Goal: Task Accomplishment & Management: Use online tool/utility

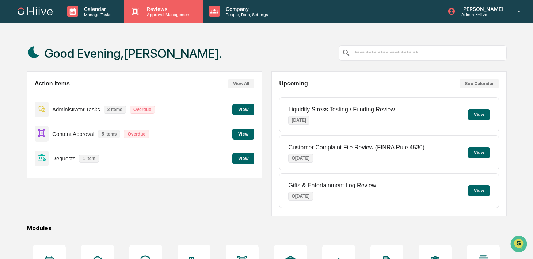
click at [150, 20] on div "Reviews Approval Management" at bounding box center [163, 11] width 79 height 23
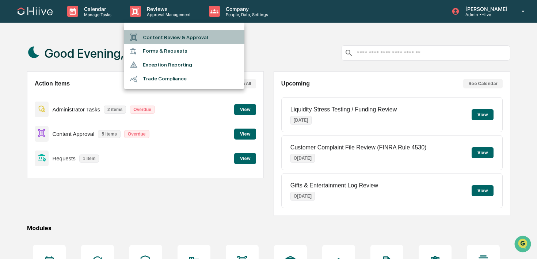
click at [145, 39] on li "Content Review & Approval" at bounding box center [184, 37] width 121 height 14
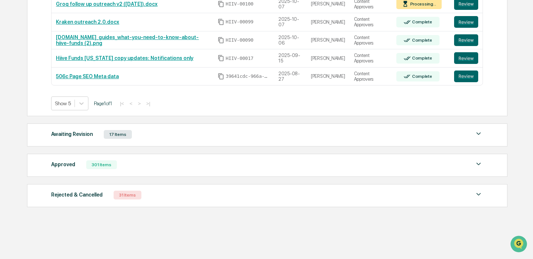
scroll to position [108, 0]
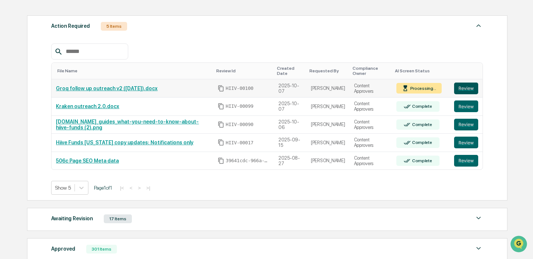
click at [464, 89] on button "Review" at bounding box center [466, 89] width 24 height 12
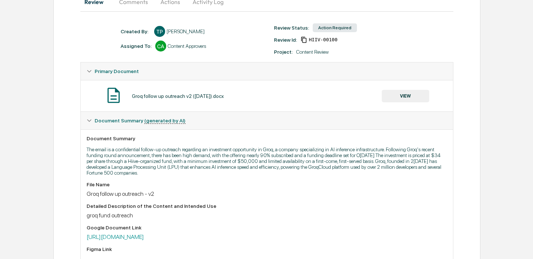
scroll to position [92, 0]
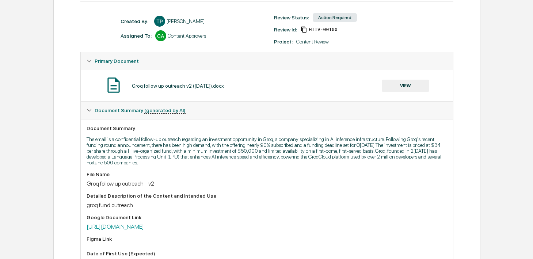
click at [408, 80] on button "VIEW" at bounding box center [406, 86] width 48 height 12
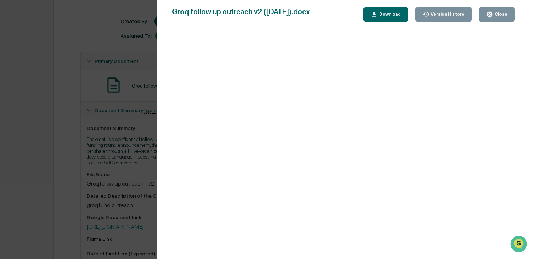
scroll to position [0, 0]
click at [144, 177] on div "Version History 10/07/2025, 11:20 PM Ted Pispidikis Groq follow up outreach v2 …" at bounding box center [266, 129] width 533 height 259
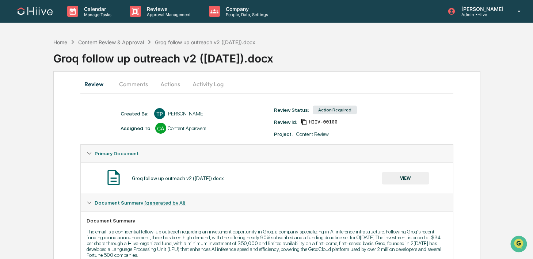
click at [133, 82] on button "Comments" at bounding box center [133, 84] width 41 height 18
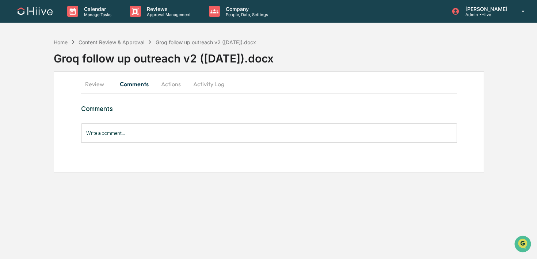
click at [135, 130] on input "Write a comment..." at bounding box center [269, 133] width 376 height 19
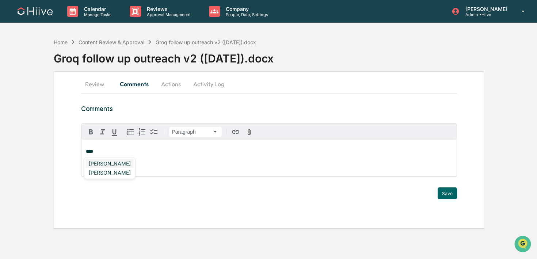
click at [124, 159] on div "Susan Woodard" at bounding box center [110, 163] width 48 height 9
click at [446, 193] on button "Save" at bounding box center [447, 193] width 19 height 12
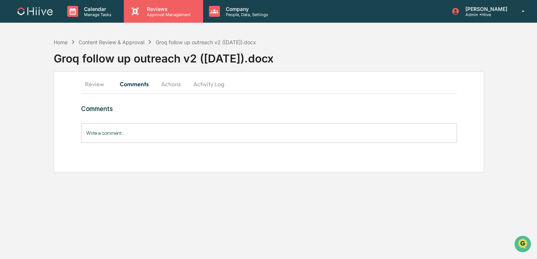
click at [165, 9] on p "Reviews" at bounding box center [167, 9] width 53 height 6
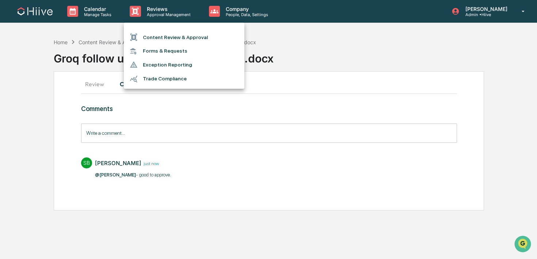
click at [154, 35] on li "Content Review & Approval" at bounding box center [184, 37] width 121 height 14
